Goal: Navigation & Orientation: Find specific page/section

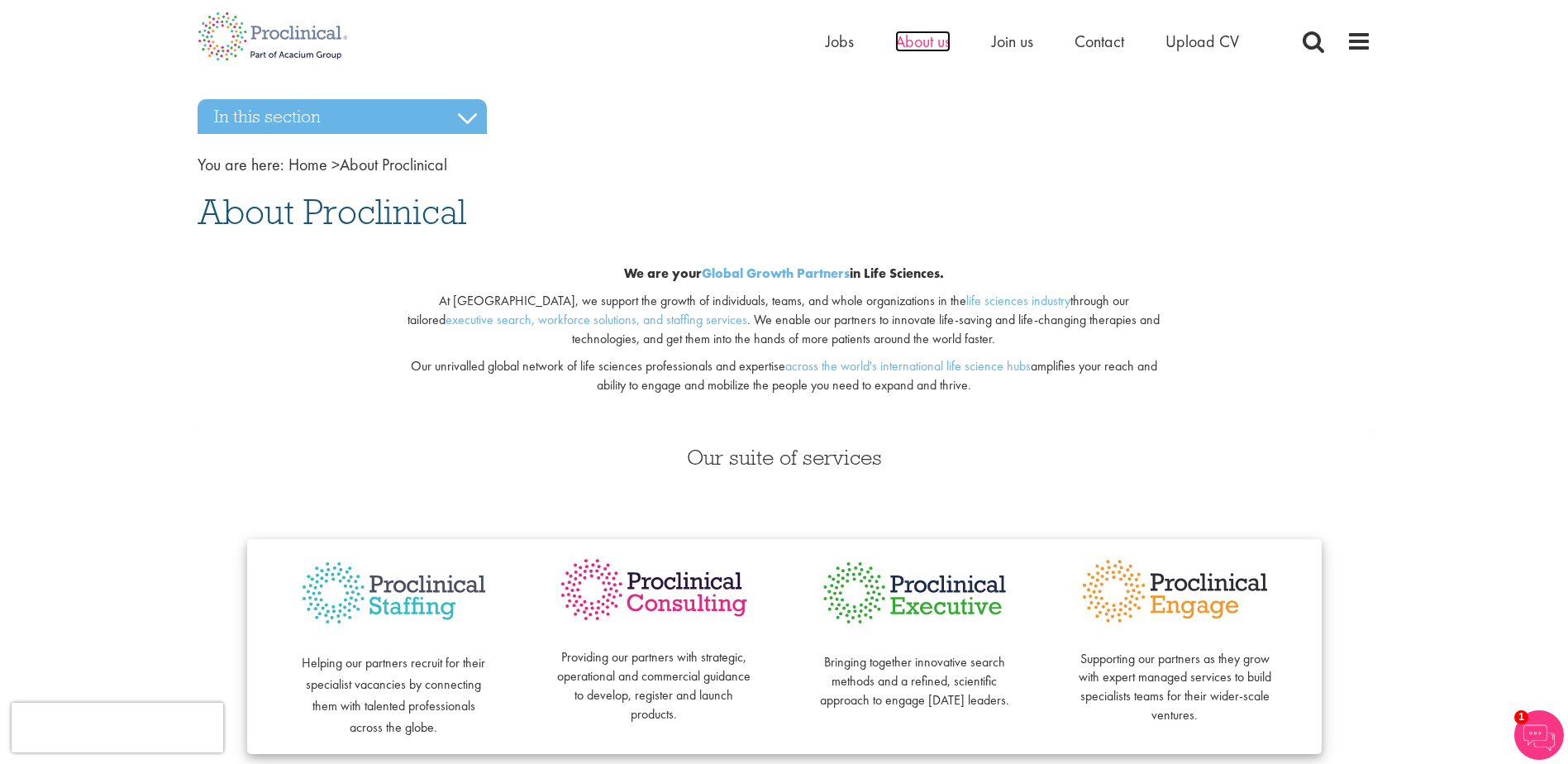
click at [926, 39] on span "About us" at bounding box center [923, 42] width 56 height 21
